Goal: Navigation & Orientation: Find specific page/section

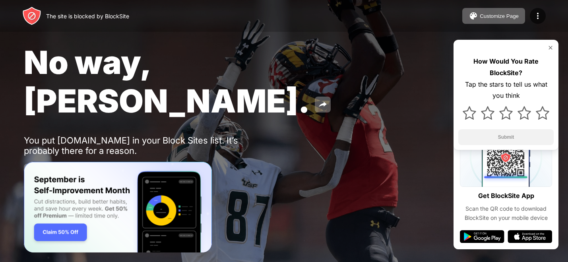
click at [416, 21] on div "The site is blocked by BlockSite Customize Page Edit Block List Redirect Custom…" at bounding box center [284, 16] width 568 height 32
